Goal: Transaction & Acquisition: Purchase product/service

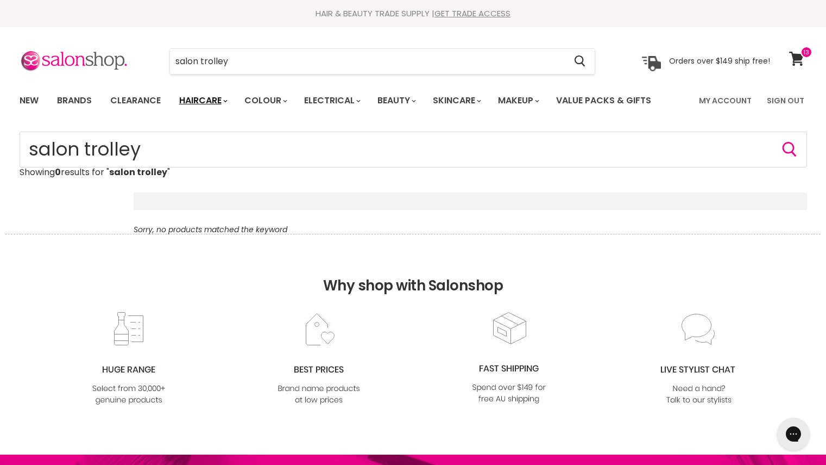
drag, startPoint x: 0, startPoint y: 0, endPoint x: 230, endPoint y: 102, distance: 252.0
click at [228, 102] on icon "Main menu" at bounding box center [225, 100] width 4 height 3
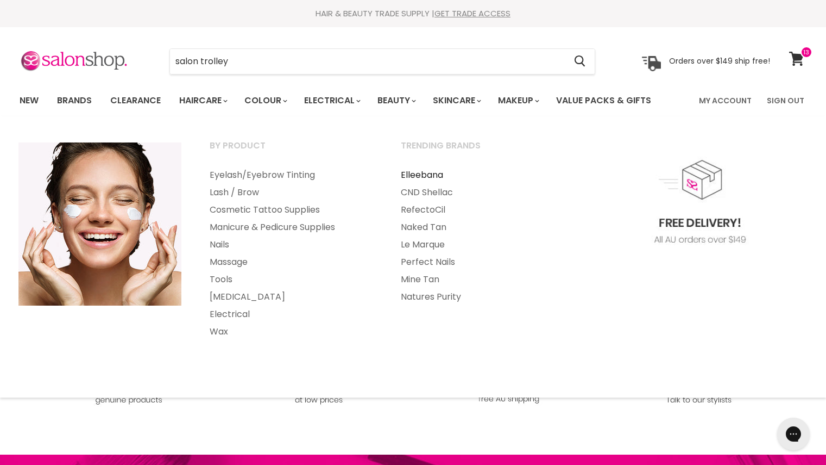
click at [430, 175] on link "Elleebana" at bounding box center [481, 174] width 189 height 17
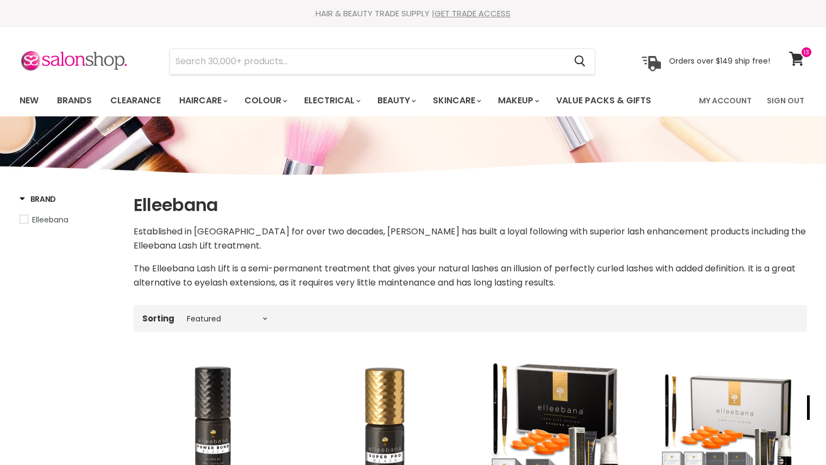
select select "manual"
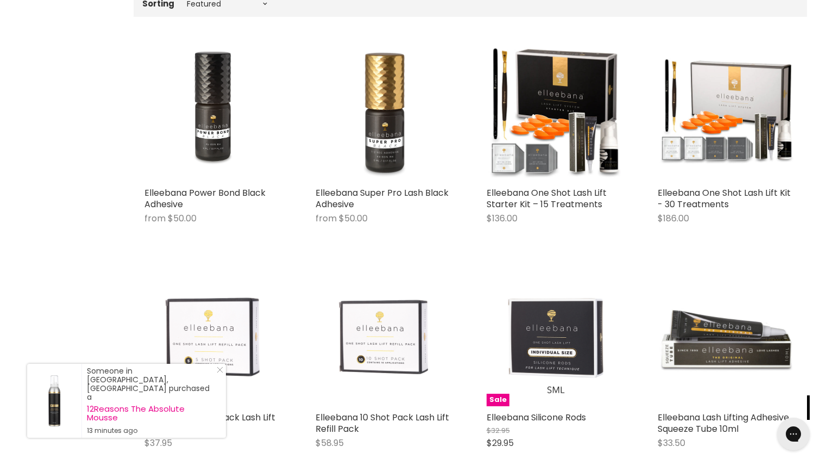
scroll to position [315, 0]
click at [215, 377] on link "Close Icon" at bounding box center [217, 371] width 11 height 11
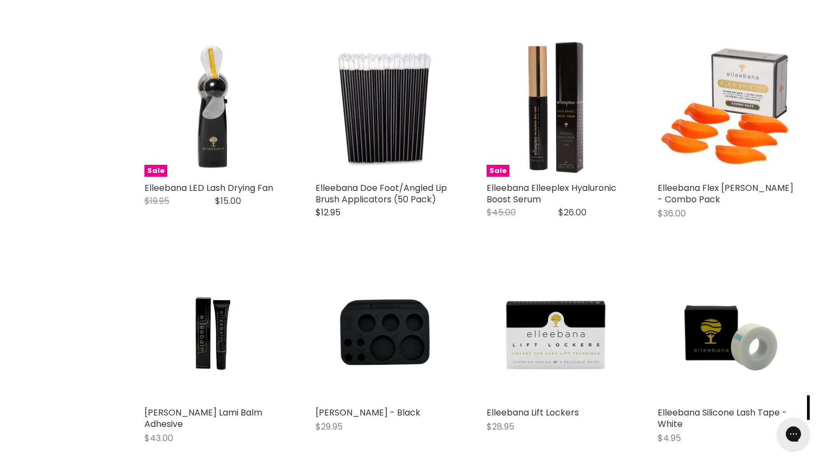
scroll to position [2573, 0]
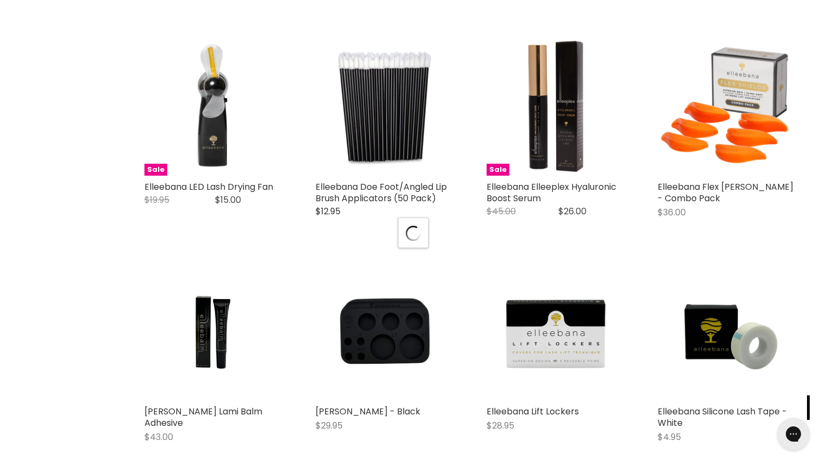
scroll to position [2708, 0]
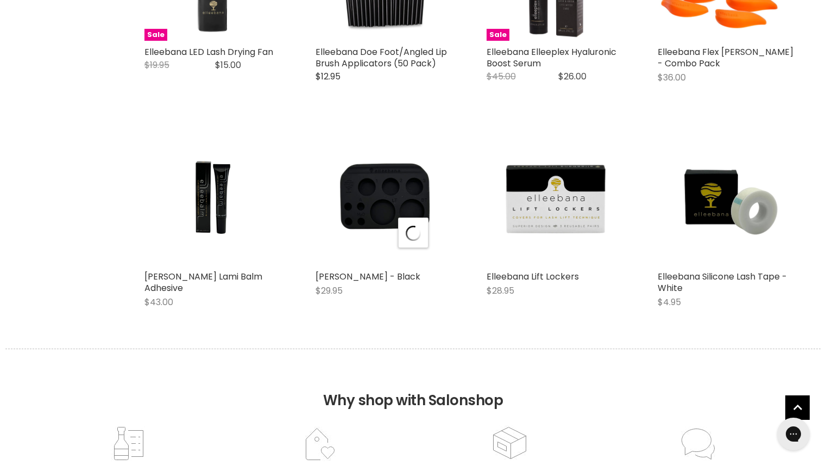
select select "manual"
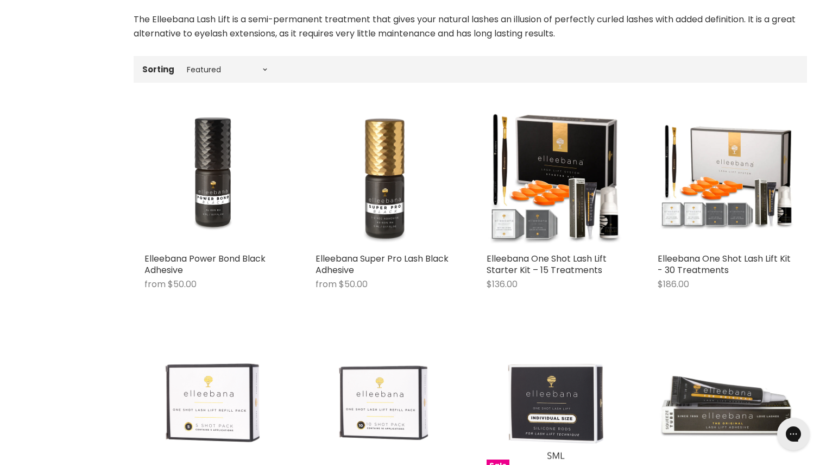
scroll to position [0, 0]
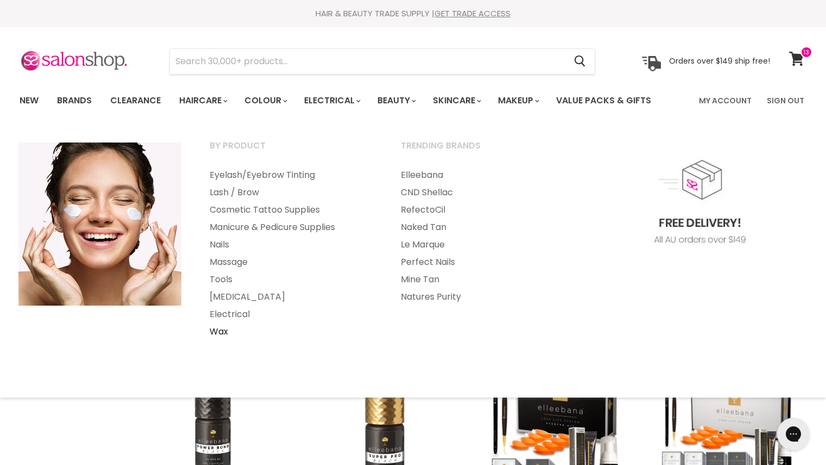
click at [223, 330] on link "Wax" at bounding box center [290, 331] width 189 height 17
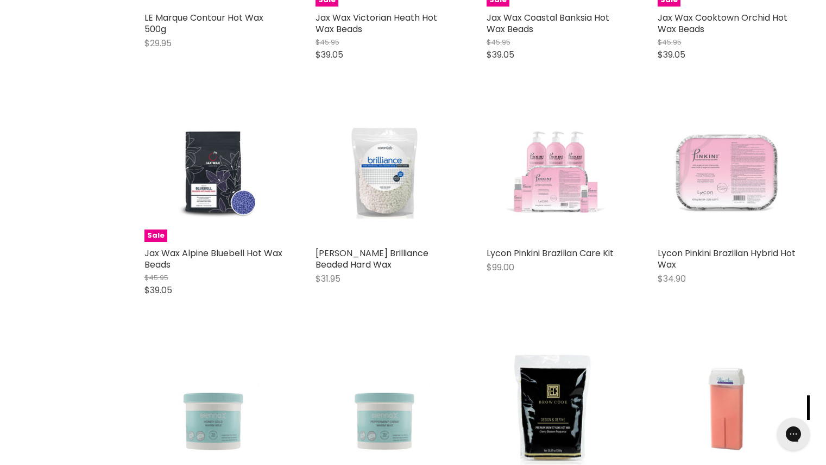
scroll to position [2531, 0]
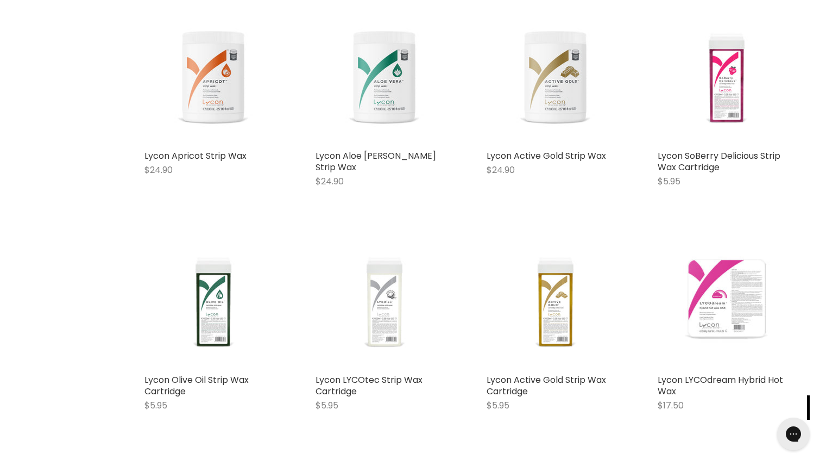
scroll to position [4005, 0]
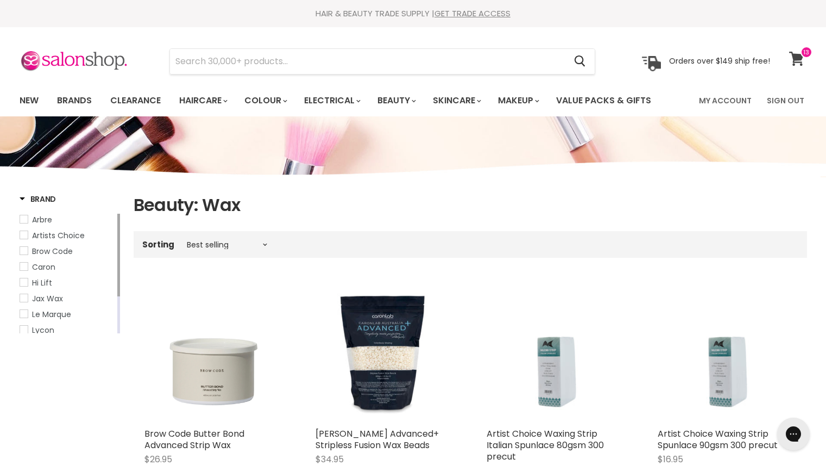
click at [795, 54] on icon at bounding box center [796, 59] width 15 height 14
